Goal: Task Accomplishment & Management: Use online tool/utility

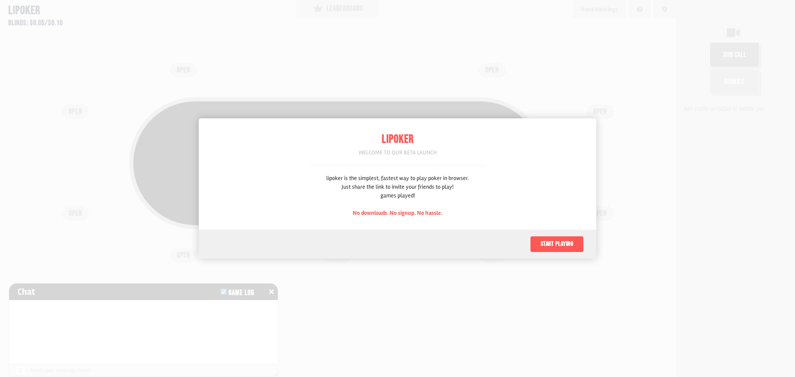
scroll to position [41, 0]
click at [558, 248] on button "Start playing" at bounding box center [557, 244] width 54 height 17
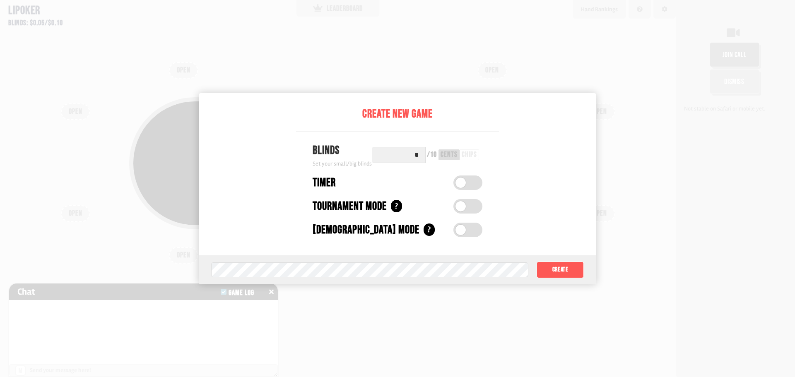
click at [469, 186] on label at bounding box center [467, 182] width 29 height 14
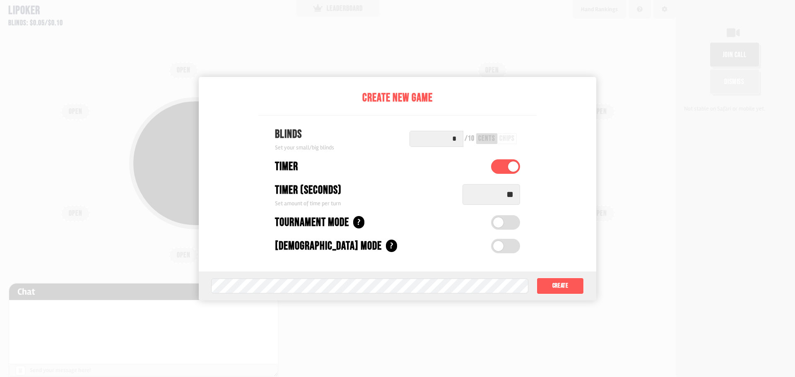
click at [515, 223] on label at bounding box center [505, 222] width 29 height 14
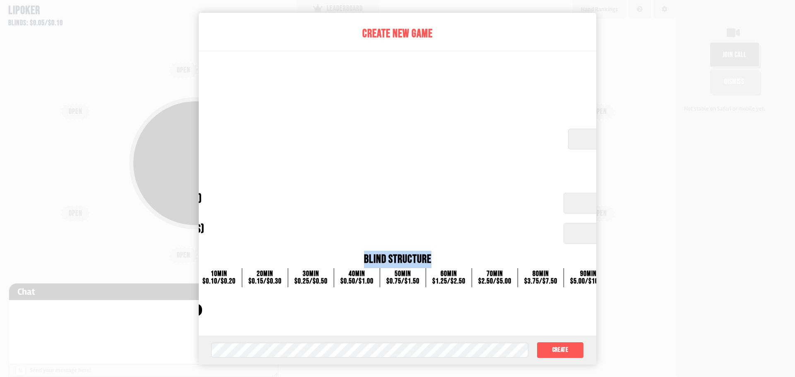
drag, startPoint x: 517, startPoint y: 253, endPoint x: 546, endPoint y: 216, distance: 47.2
click at [546, 217] on div "Automatic Buy-in (dollars) Set automatic buy-in amount ***** Increasing Blinds …" at bounding box center [397, 240] width 668 height 120
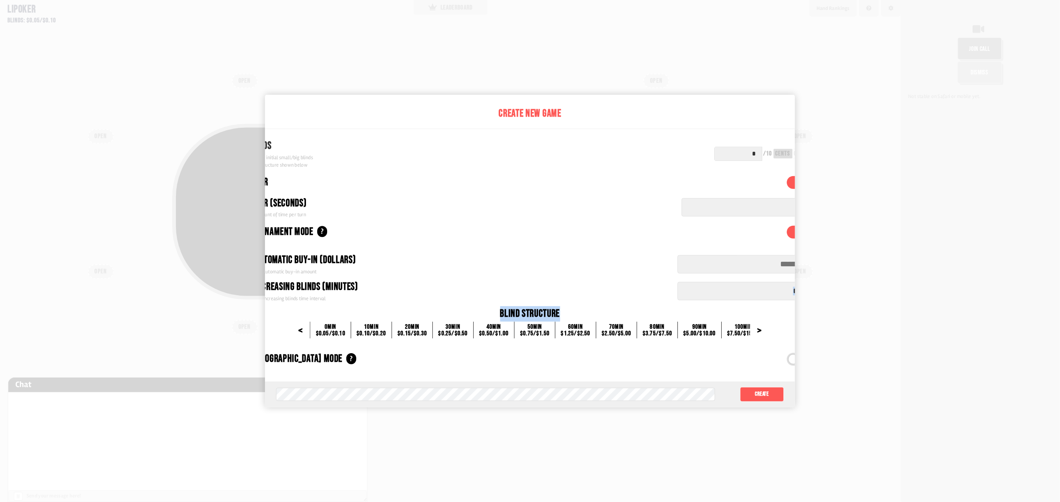
scroll to position [0, 0]
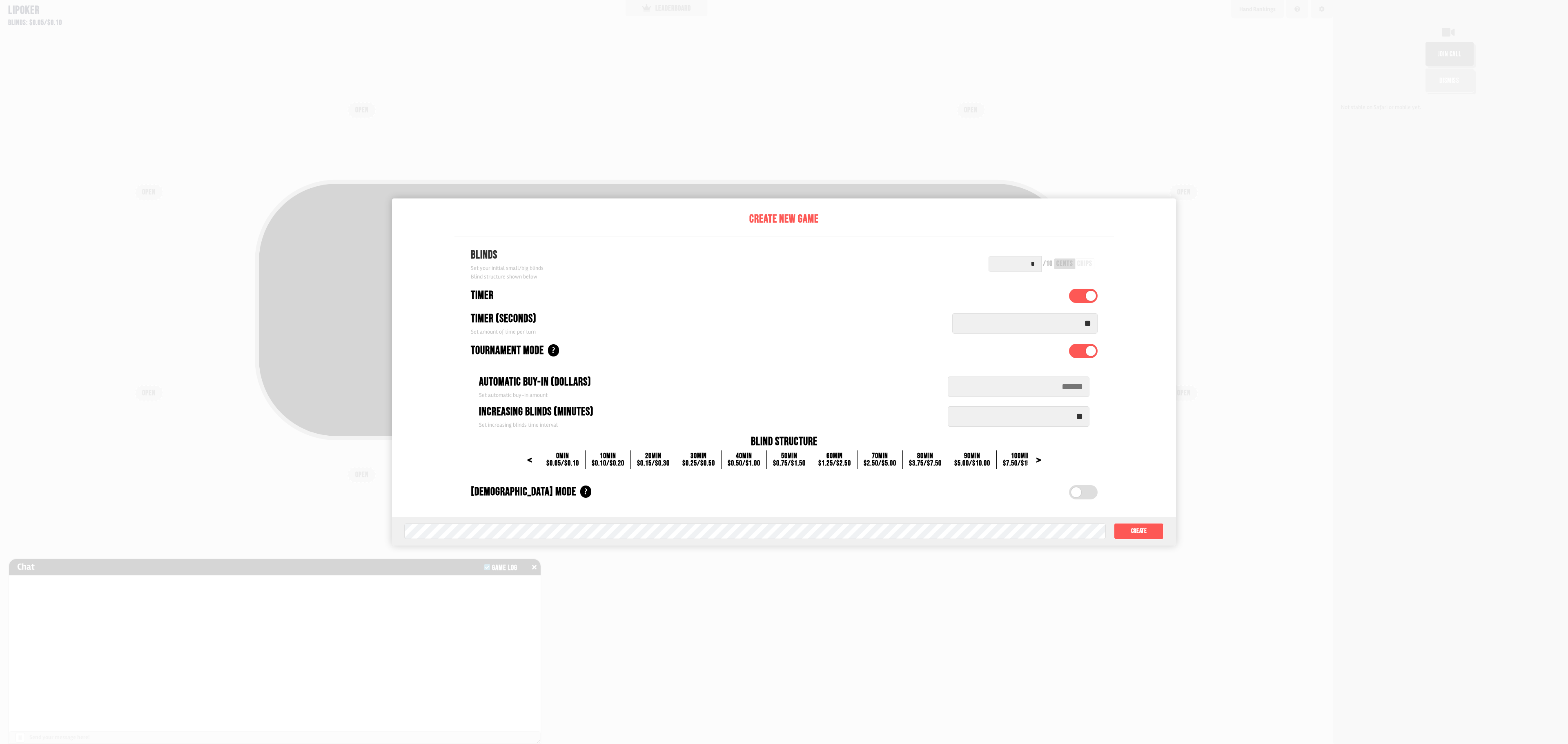
click at [784, 353] on label at bounding box center [1083, 350] width 29 height 14
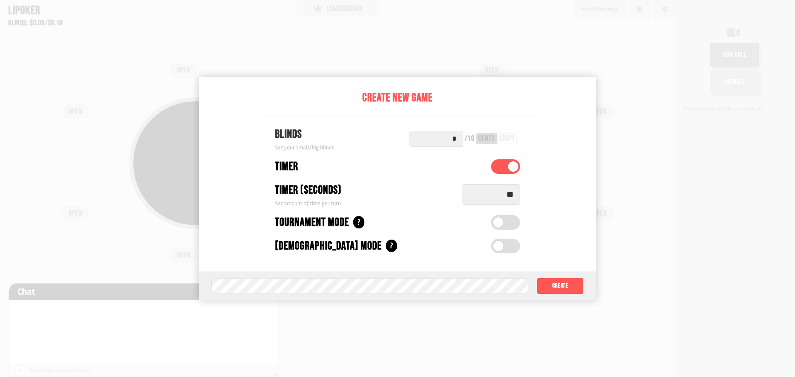
drag, startPoint x: 455, startPoint y: 140, endPoint x: 460, endPoint y: 141, distance: 5.0
click at [460, 141] on input "*" at bounding box center [436, 139] width 54 height 16
click at [508, 135] on div "chips" at bounding box center [506, 138] width 15 height 7
click at [495, 139] on div "cents" at bounding box center [486, 138] width 17 height 7
drag, startPoint x: 460, startPoint y: 141, endPoint x: 439, endPoint y: 146, distance: 21.7
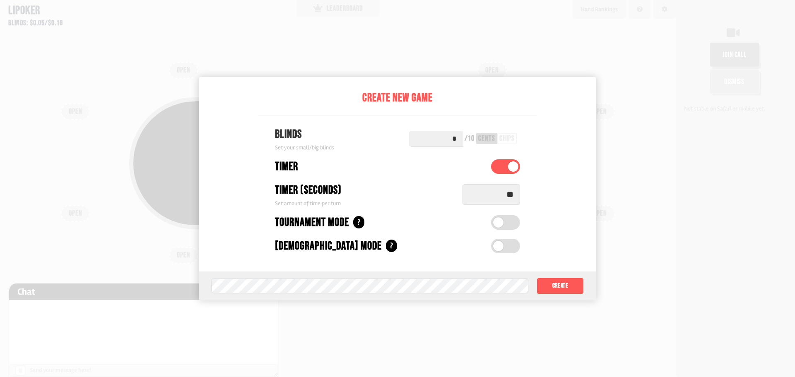
click at [439, 146] on input "*" at bounding box center [436, 139] width 54 height 16
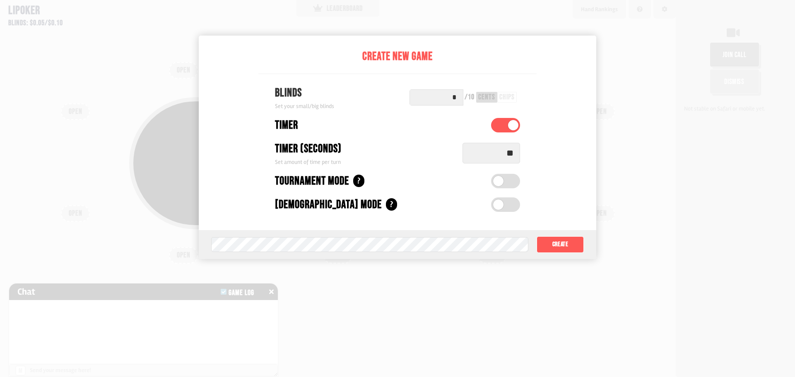
click at [503, 203] on span at bounding box center [498, 204] width 10 height 10
click at [505, 204] on label at bounding box center [505, 204] width 29 height 14
click at [565, 240] on button "Create" at bounding box center [559, 244] width 47 height 17
